Goal: Task Accomplishment & Management: Use online tool/utility

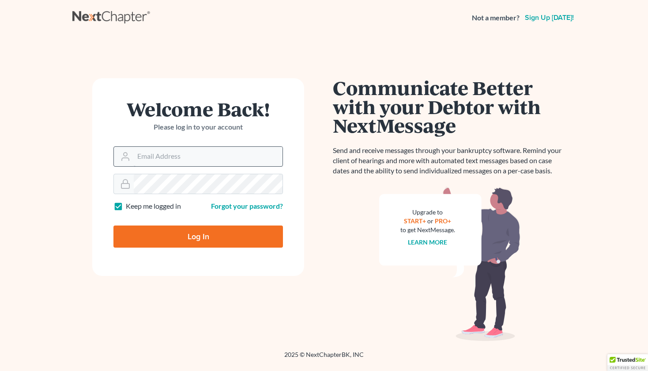
type input "[PERSON_NAME][EMAIL_ADDRESS][DOMAIN_NAME]"
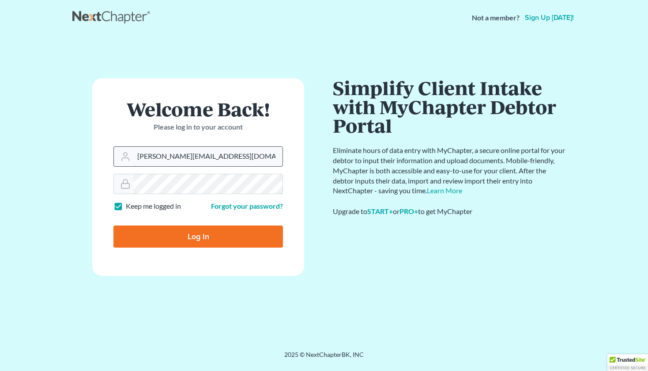
click at [114, 225] on input "Log In" at bounding box center [199, 236] width 170 height 22
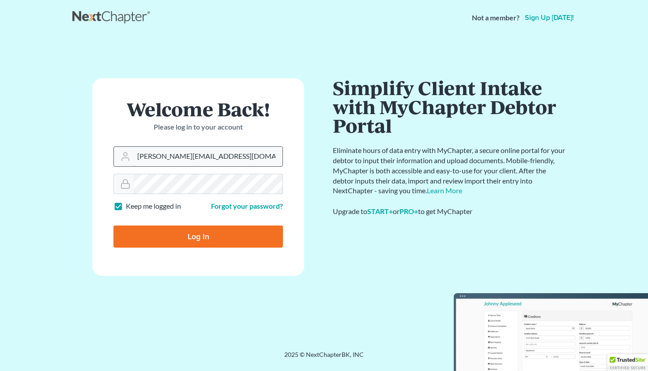
type input "Thinking..."
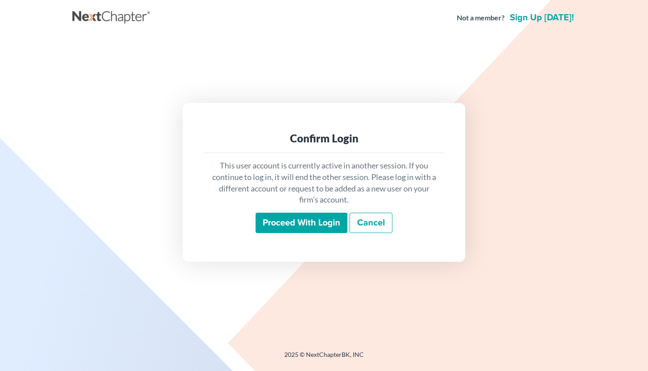
click at [323, 223] on input "Proceed with login" at bounding box center [302, 222] width 92 height 20
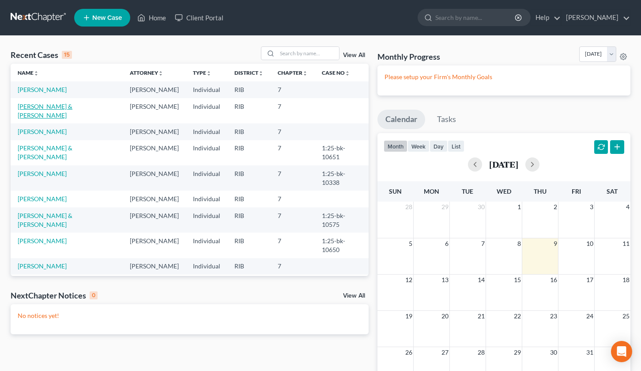
click at [65, 106] on link "[PERSON_NAME] & [PERSON_NAME]" at bounding box center [45, 110] width 55 height 16
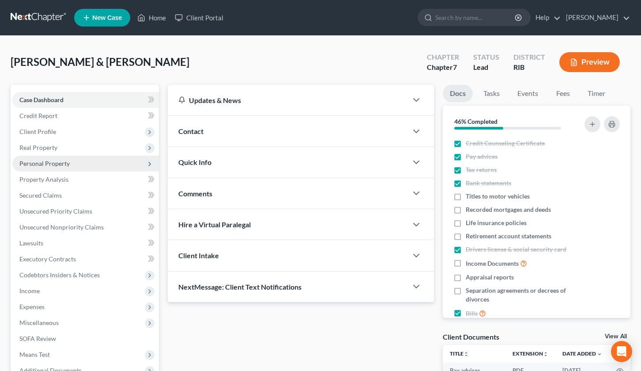
click at [65, 160] on span "Personal Property" at bounding box center [44, 163] width 50 height 8
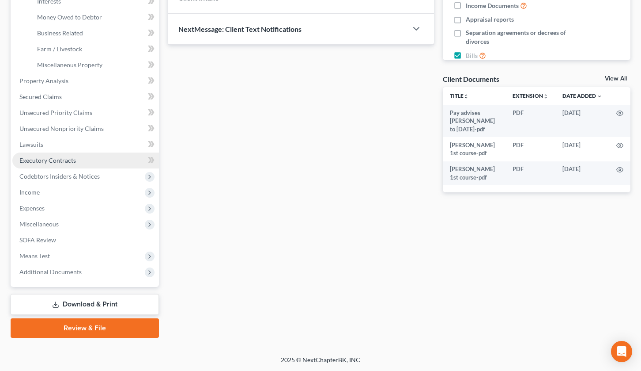
scroll to position [258, 0]
click at [79, 299] on link "Download & Print" at bounding box center [85, 303] width 148 height 21
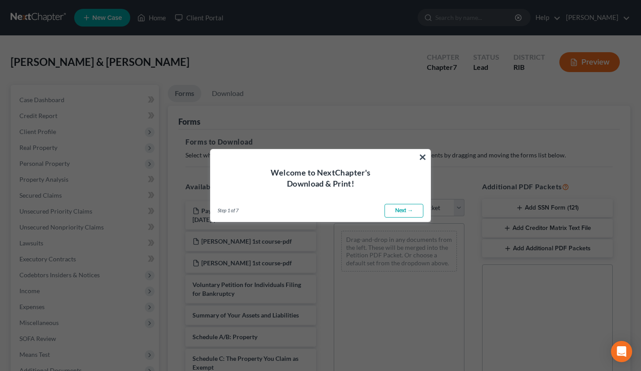
click at [422, 159] on button "×" at bounding box center [423, 157] width 8 height 14
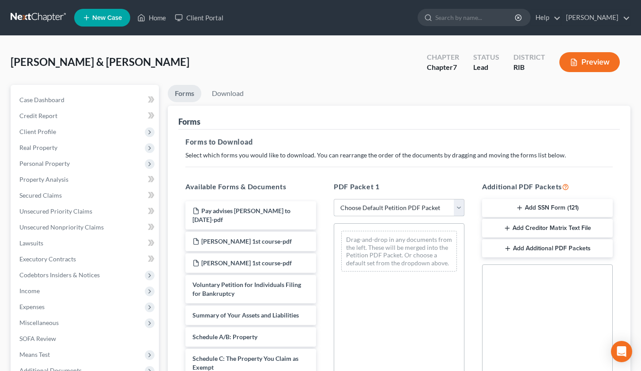
click at [457, 208] on select "Choose Default Petition PDF Packet Complete Bankruptcy Petition (all forms and …" at bounding box center [399, 208] width 131 height 18
select select "5"
click at [334, 199] on select "Choose Default Petition PDF Packet Complete Bankruptcy Petition (all forms and …" at bounding box center [399, 208] width 131 height 18
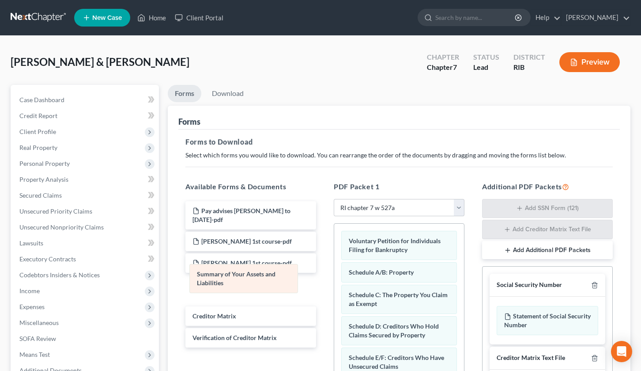
drag, startPoint x: 419, startPoint y: 277, endPoint x: 267, endPoint y: 279, distance: 151.9
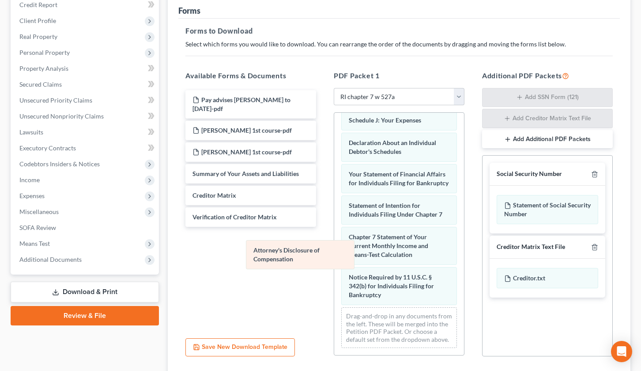
scroll to position [259, 0]
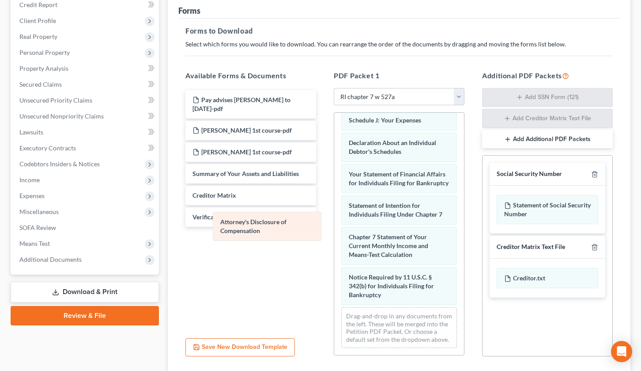
drag, startPoint x: 366, startPoint y: 283, endPoint x: 239, endPoint y: 231, distance: 137.1
click at [334, 227] on div "Attorney's Disclosure of Compensation Voluntary Petition for Individuals Filing…" at bounding box center [399, 117] width 130 height 476
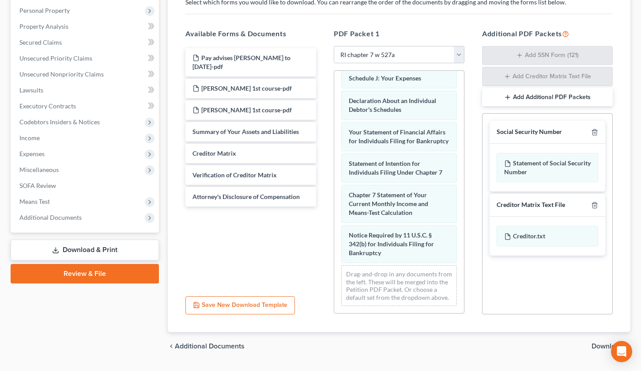
scroll to position [176, 0]
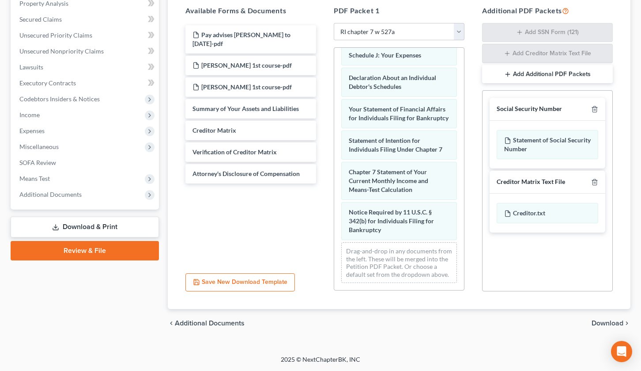
click at [602, 323] on span "Download" at bounding box center [608, 322] width 32 height 7
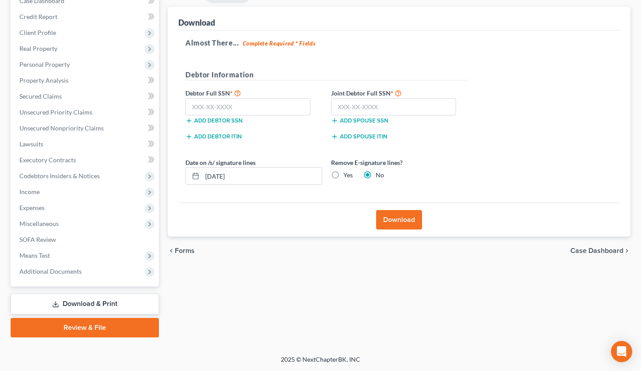
scroll to position [99, 0]
click at [215, 178] on input "[DATE]" at bounding box center [262, 175] width 120 height 17
type input "10/09/202511"
click at [344, 177] on label "Yes" at bounding box center [348, 174] width 9 height 9
click at [347, 176] on input "Yes" at bounding box center [350, 173] width 6 height 6
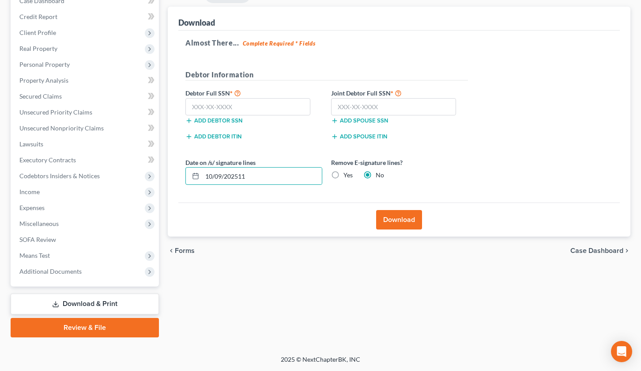
radio input "true"
radio input "false"
click at [226, 111] on input "text" at bounding box center [248, 107] width 125 height 18
drag, startPoint x: 220, startPoint y: 179, endPoint x: 223, endPoint y: 195, distance: 16.1
click at [220, 179] on input "10/09/202511" at bounding box center [262, 175] width 120 height 17
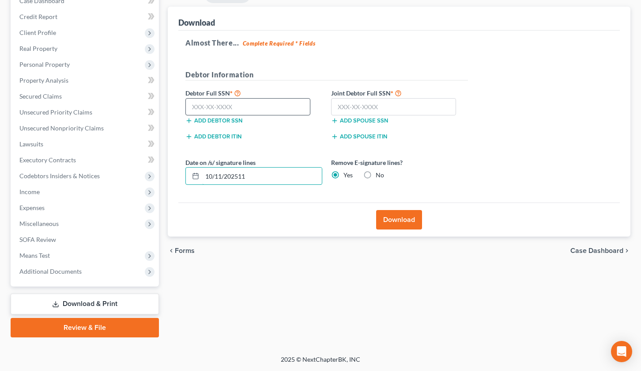
type input "10/11/202511"
click at [213, 111] on input "text" at bounding box center [248, 107] width 125 height 18
type input "032-70-0497"
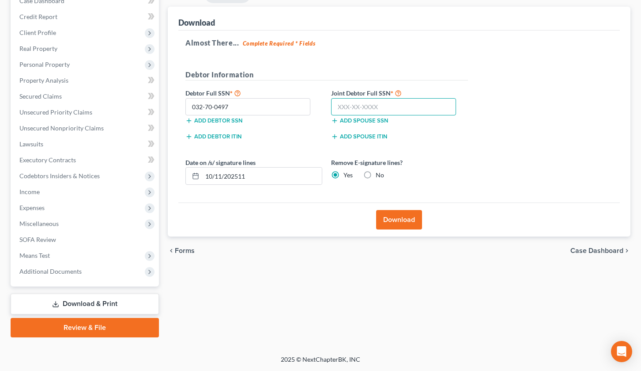
click at [353, 108] on input "text" at bounding box center [393, 107] width 125 height 18
type input "012-56-7049"
click at [399, 231] on div "Download" at bounding box center [399, 219] width 442 height 34
click at [390, 214] on button "Download" at bounding box center [399, 219] width 46 height 19
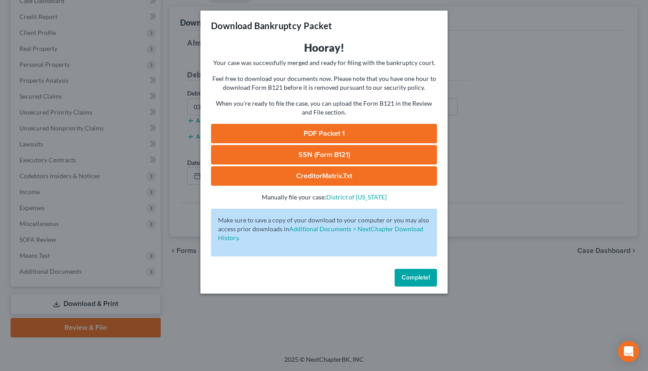
click at [364, 154] on link "SSN (Form B121)" at bounding box center [324, 154] width 226 height 19
click at [322, 132] on link "PDF Packet 1" at bounding box center [324, 133] width 226 height 19
click at [335, 178] on link "CreditorMatrix.txt" at bounding box center [324, 175] width 226 height 19
click at [405, 275] on span "Complete!" at bounding box center [416, 277] width 28 height 8
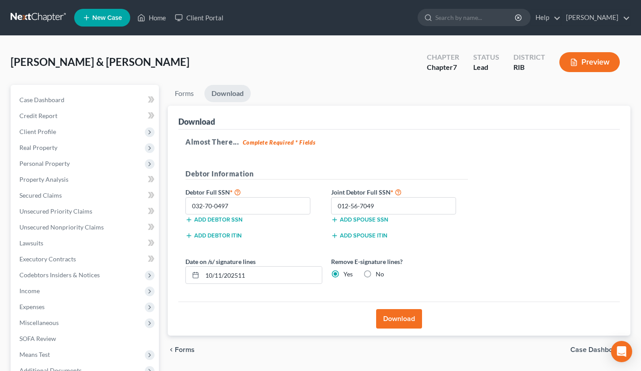
scroll to position [0, 0]
click at [149, 17] on link "Home" at bounding box center [152, 18] width 38 height 16
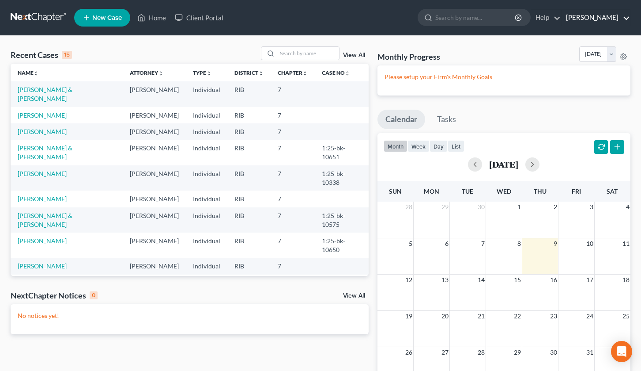
click at [598, 19] on link "[PERSON_NAME]" at bounding box center [596, 18] width 68 height 16
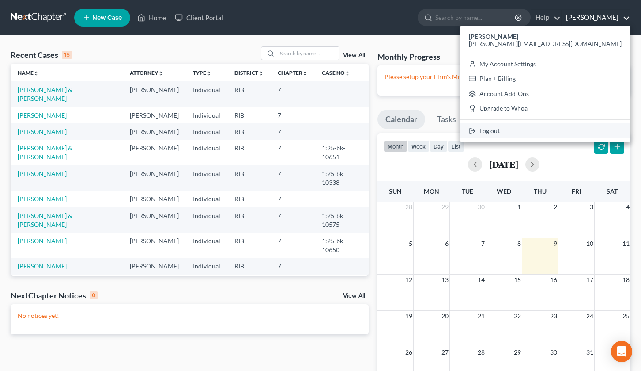
click at [564, 129] on link "Log out" at bounding box center [546, 130] width 170 height 15
